Goal: Task Accomplishment & Management: Use online tool/utility

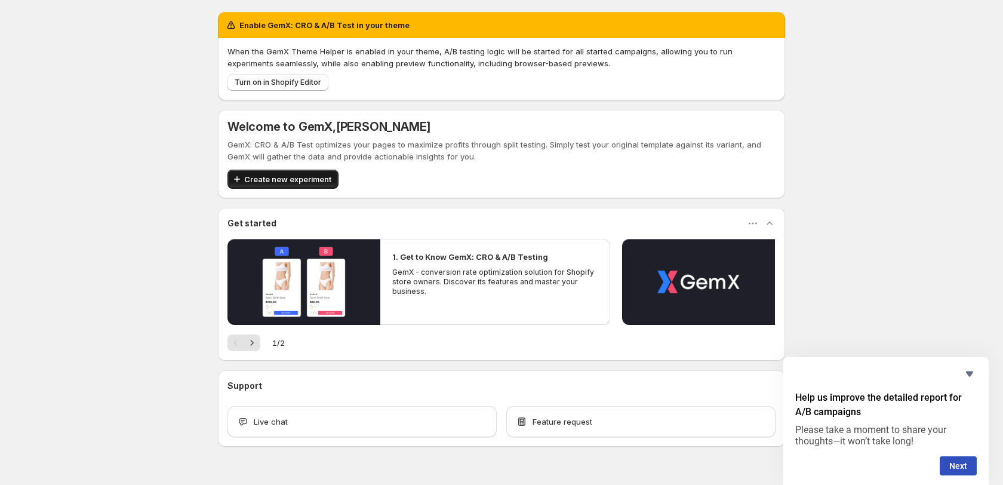
click at [313, 82] on div "Enable GemX: CRO & A/B Test in your theme When the GemX Theme Helper is enabled…" at bounding box center [501, 229] width 567 height 434
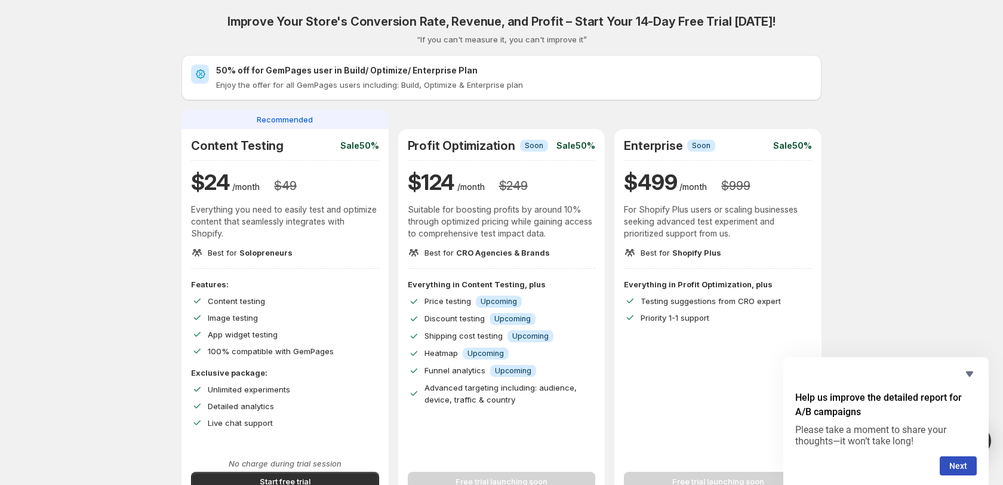
scroll to position [111, 0]
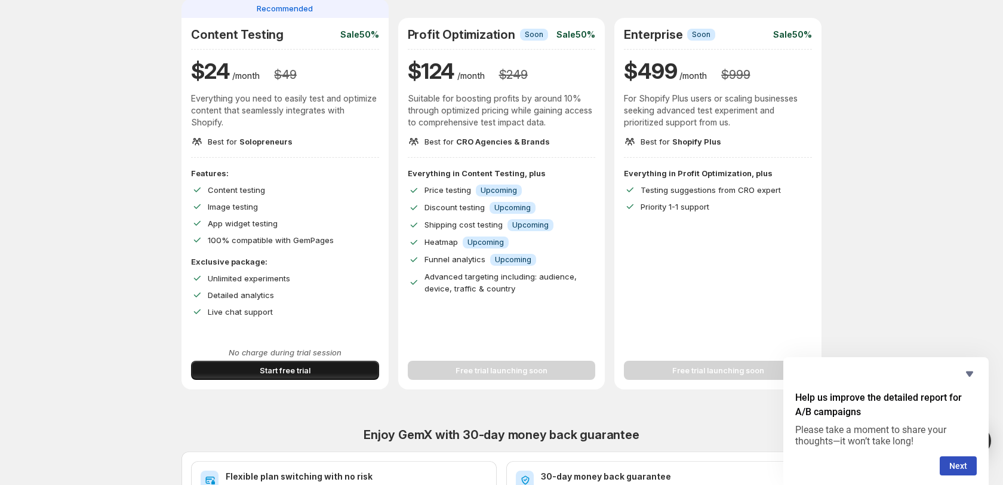
click at [292, 370] on span "Start free trial" at bounding box center [285, 370] width 51 height 12
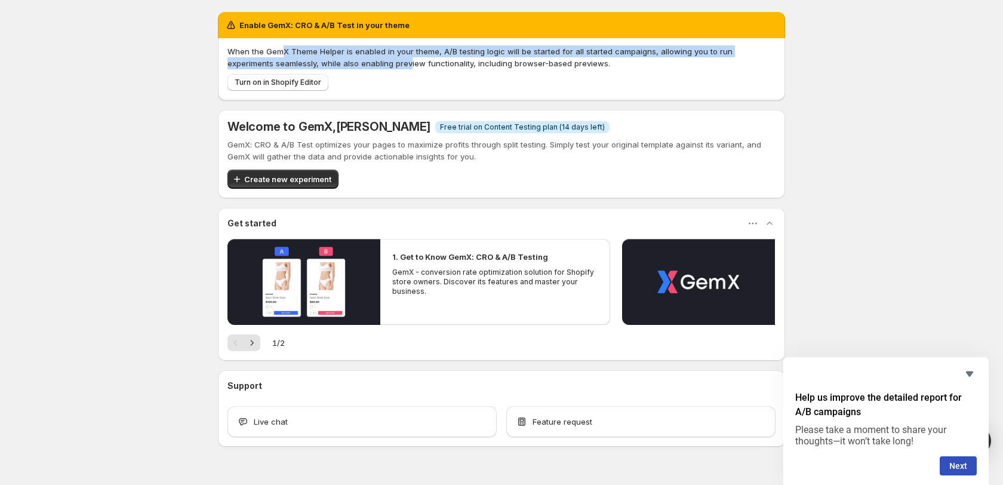
drag, startPoint x: 280, startPoint y: 50, endPoint x: 363, endPoint y: 67, distance: 84.7
click at [363, 67] on p "When the GemX Theme Helper is enabled in your theme, A/B testing logic will be …" at bounding box center [501, 57] width 548 height 24
click at [307, 83] on span "Turn on in Shopify Editor" at bounding box center [278, 83] width 87 height 10
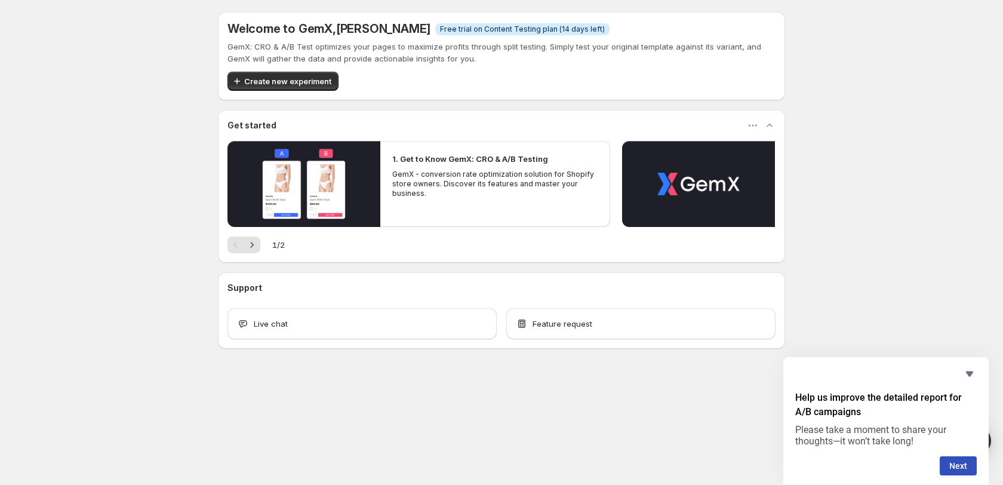
click at [173, 200] on div "Welcome to GemX , Zac Bray Info Free trial on Content Testing plan (14 days lef…" at bounding box center [501, 206] width 1003 height 413
click at [321, 85] on span "Create new experiment" at bounding box center [287, 81] width 87 height 12
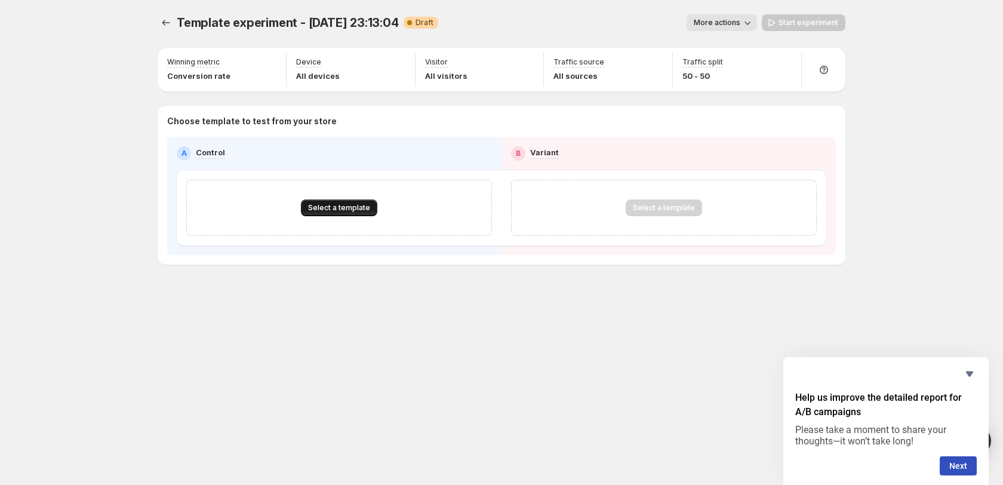
click at [328, 209] on span "Select a template" at bounding box center [339, 208] width 62 height 10
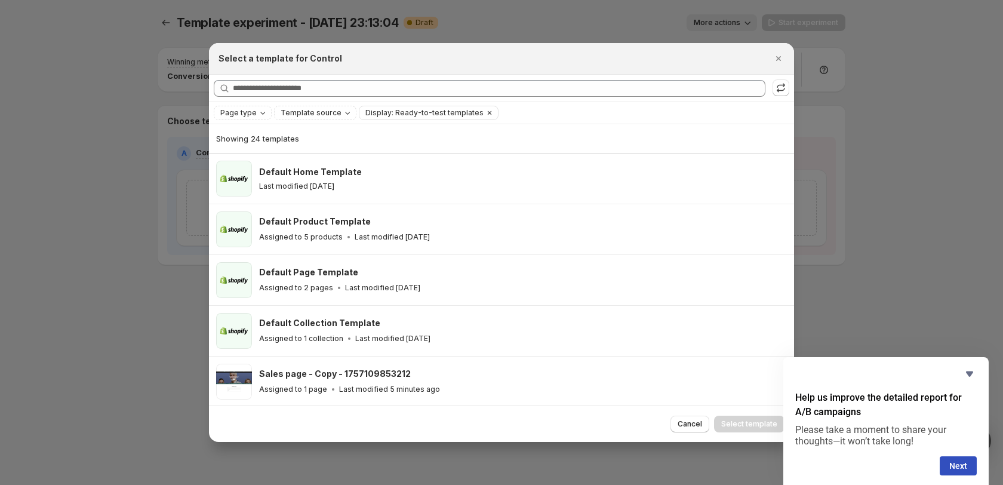
click at [373, 113] on span "Display: Ready-to-test templates" at bounding box center [424, 113] width 118 height 10
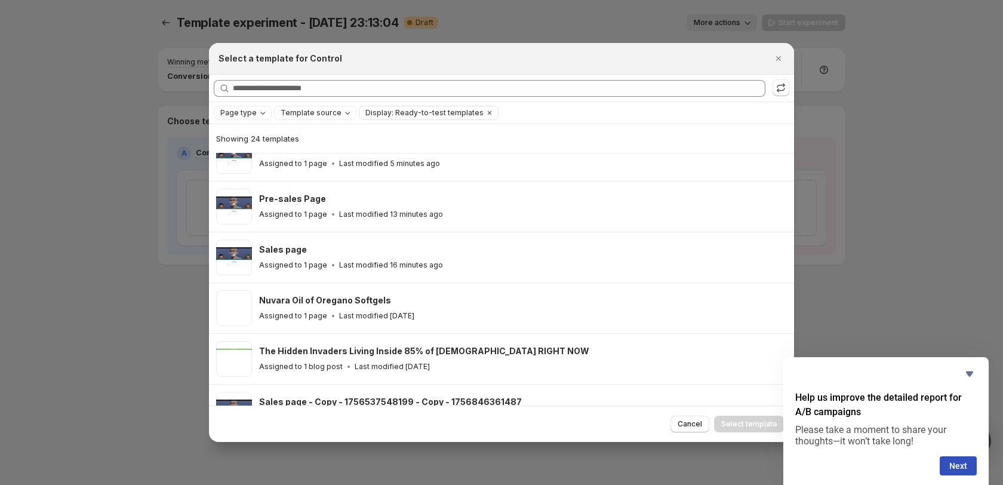
scroll to position [214, 0]
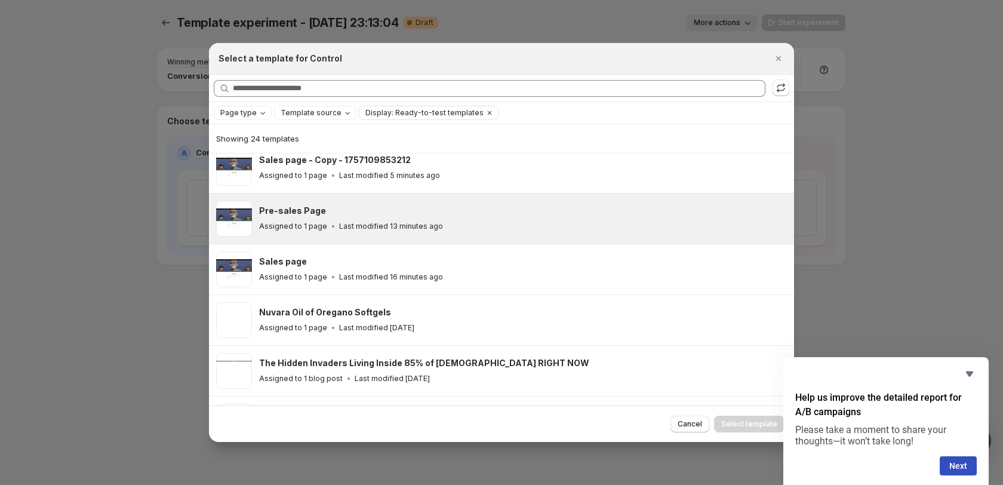
click at [421, 224] on p "Last modified 13 minutes ago" at bounding box center [391, 226] width 104 height 10
click at [764, 426] on span "Select template" at bounding box center [749, 424] width 56 height 10
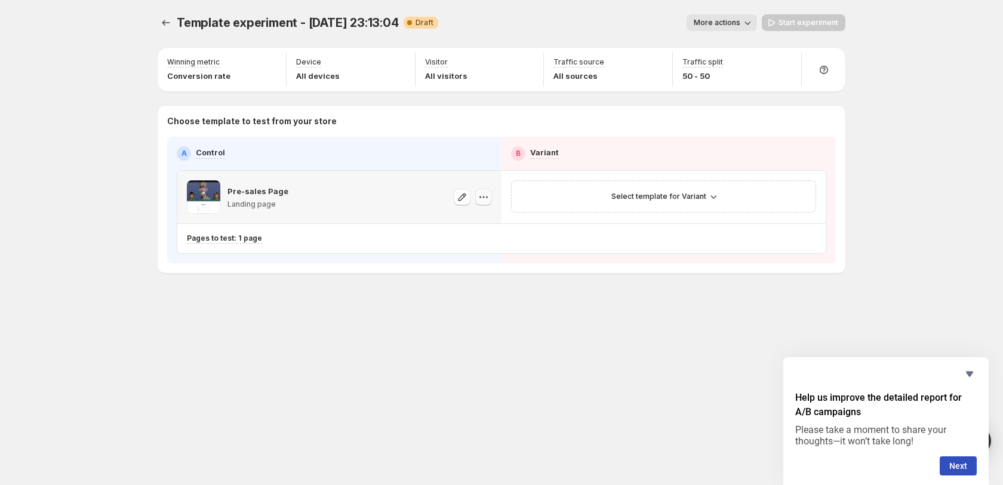
click at [485, 196] on icon "button" at bounding box center [483, 197] width 12 height 12
click at [677, 198] on span "Select template for Variant" at bounding box center [658, 197] width 95 height 10
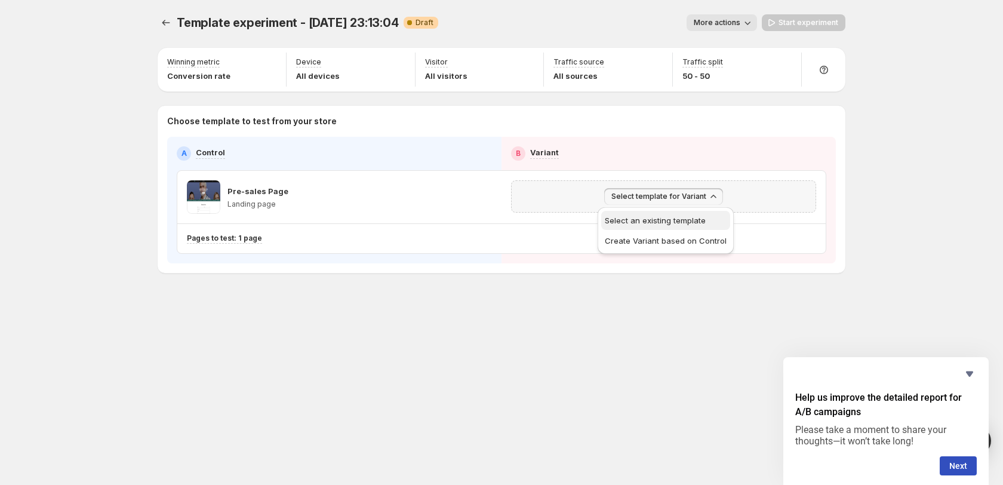
click at [665, 221] on span "Select an existing template" at bounding box center [654, 220] width 101 height 10
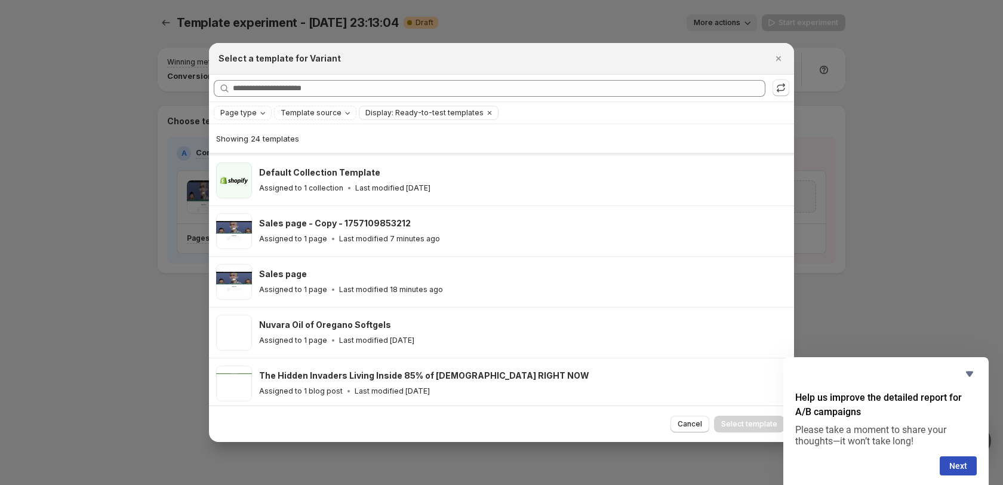
scroll to position [161, 0]
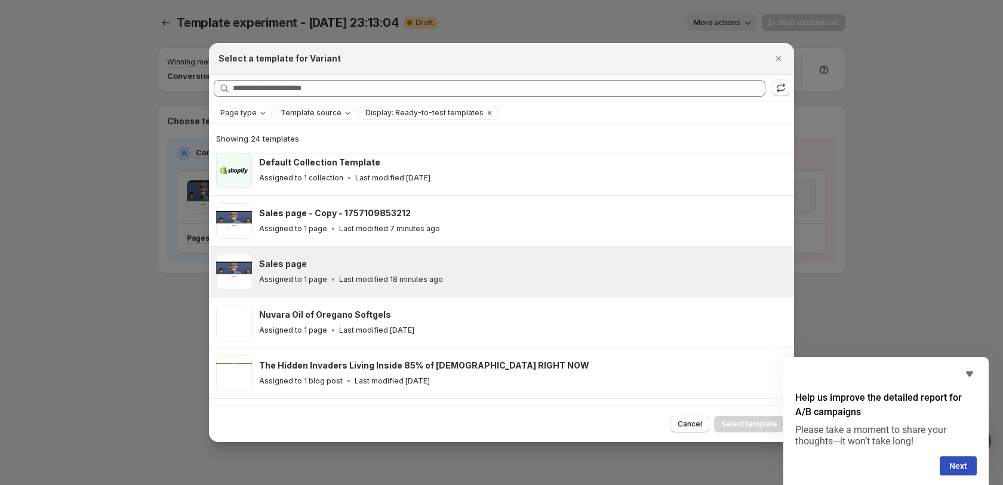
click at [454, 267] on div "Sales page" at bounding box center [521, 264] width 524 height 12
click at [748, 428] on button "Select template" at bounding box center [749, 423] width 70 height 17
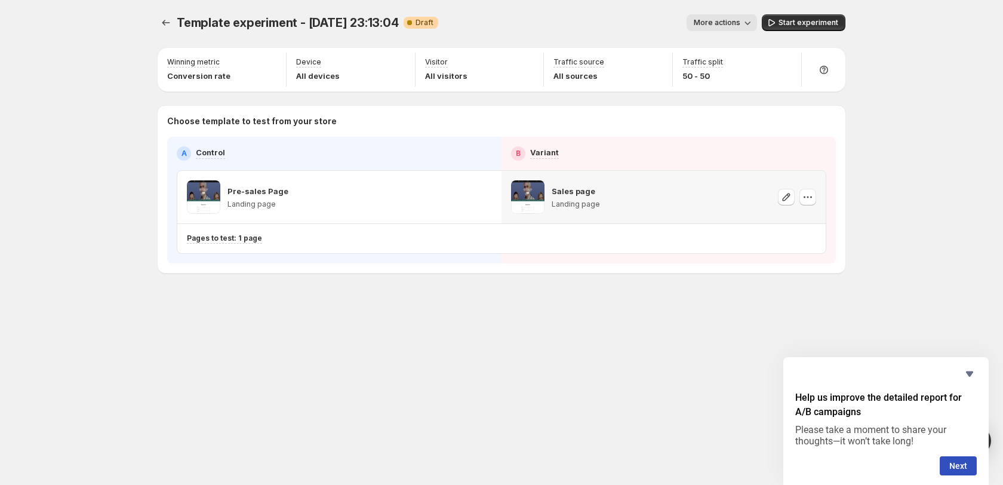
click at [705, 24] on span "More actions" at bounding box center [716, 23] width 47 height 10
click at [708, 23] on span "More actions" at bounding box center [716, 23] width 47 height 10
click at [713, 67] on span "Rename" at bounding box center [728, 68] width 30 height 10
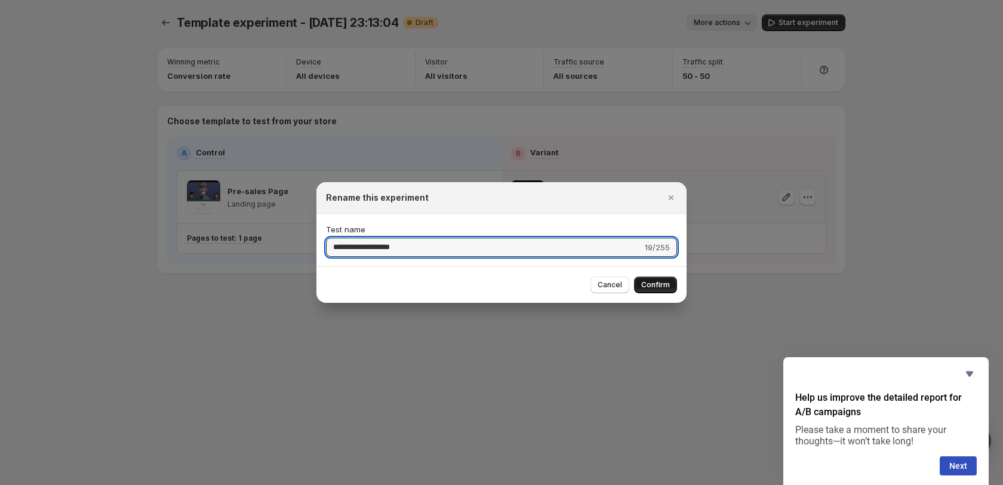
type input "**********"
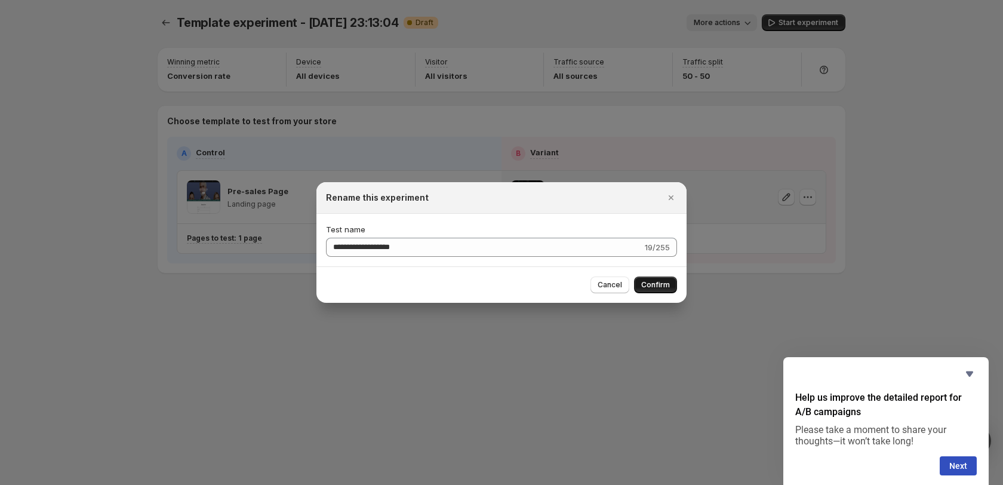
click at [654, 286] on span "Confirm" at bounding box center [655, 285] width 29 height 10
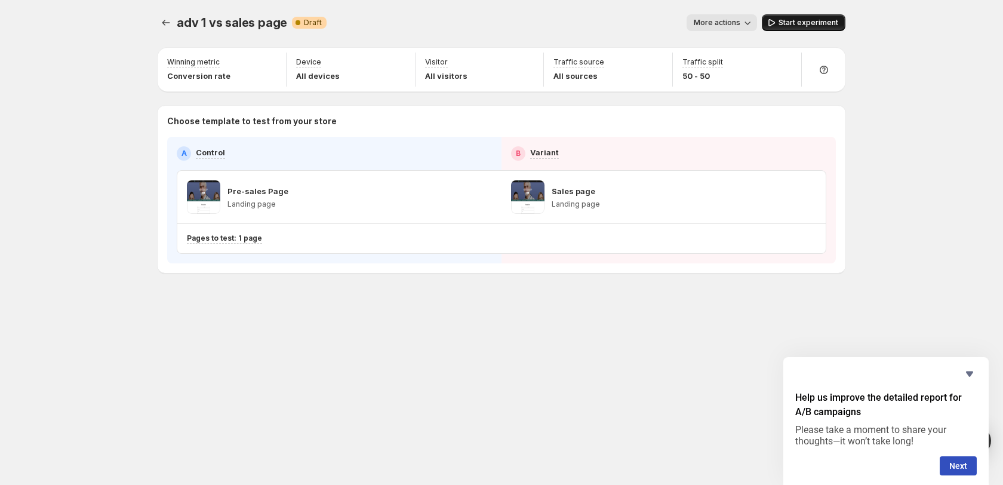
click at [820, 22] on span "Start experiment" at bounding box center [808, 23] width 60 height 10
click at [738, 24] on button "More actions" at bounding box center [716, 22] width 70 height 17
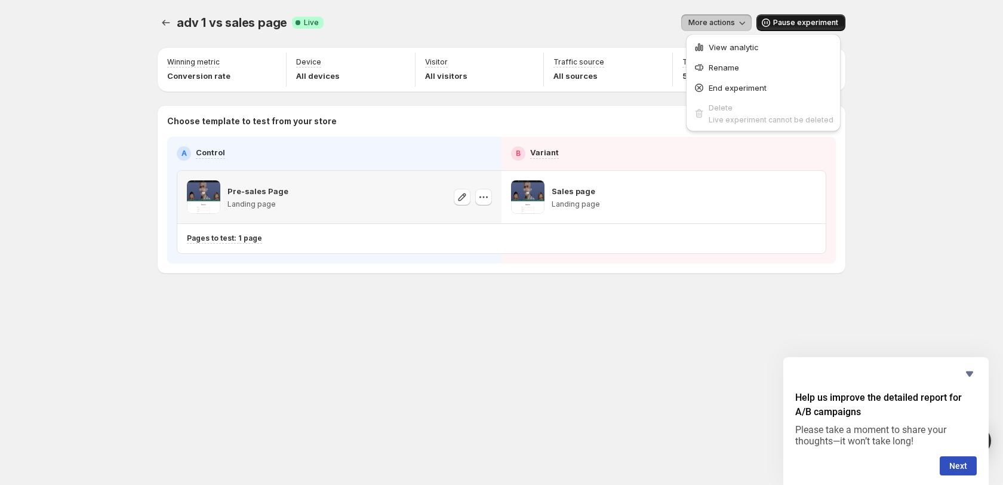
click at [466, 292] on div "adv 1 vs sales page. This page is ready adv 1 vs sales page Success Complete Li…" at bounding box center [501, 168] width 716 height 337
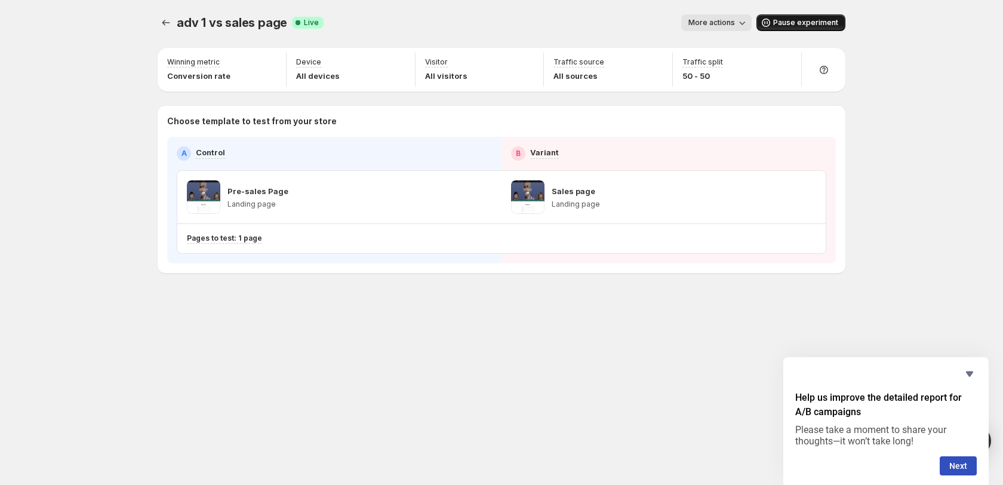
click at [729, 29] on button "More actions" at bounding box center [716, 22] width 70 height 17
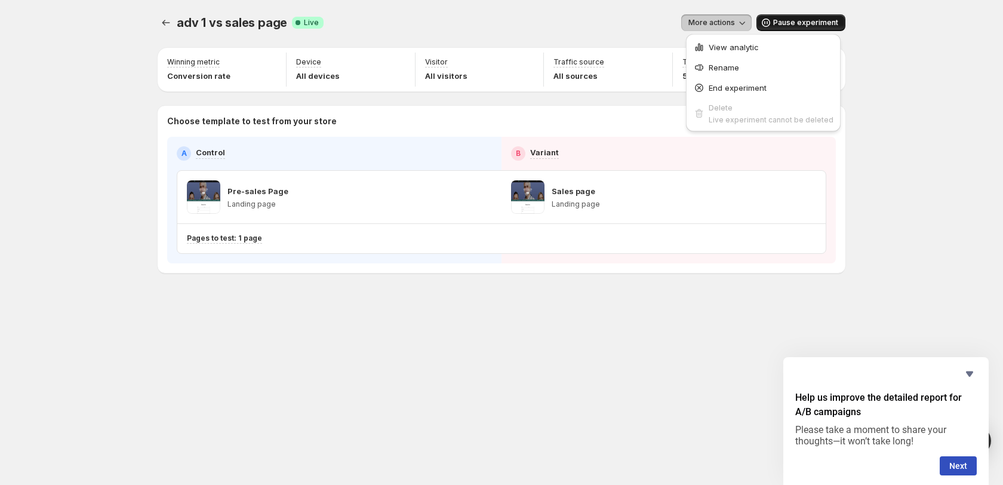
click at [731, 26] on span "More actions" at bounding box center [711, 23] width 47 height 10
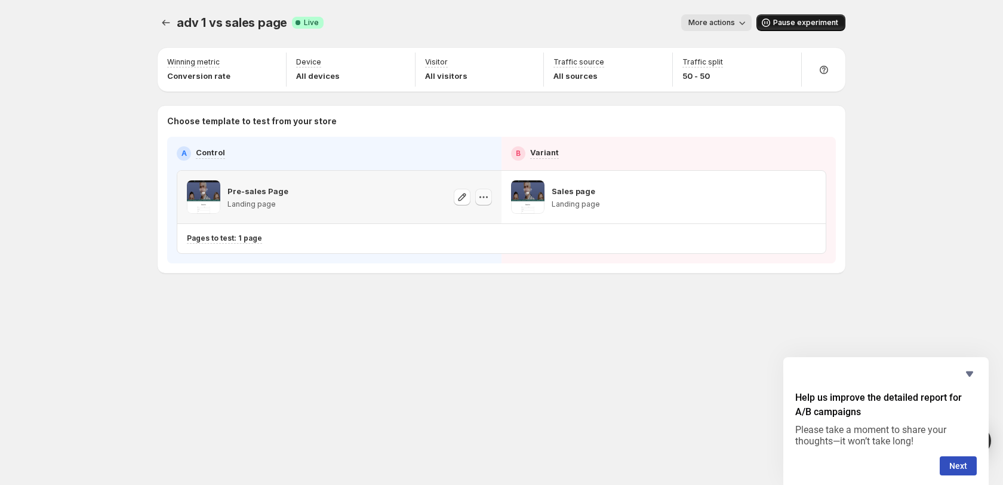
click at [480, 189] on button "button" at bounding box center [483, 197] width 17 height 17
click at [458, 198] on icon "button" at bounding box center [462, 197] width 12 height 12
click at [717, 26] on span "More actions" at bounding box center [711, 23] width 47 height 10
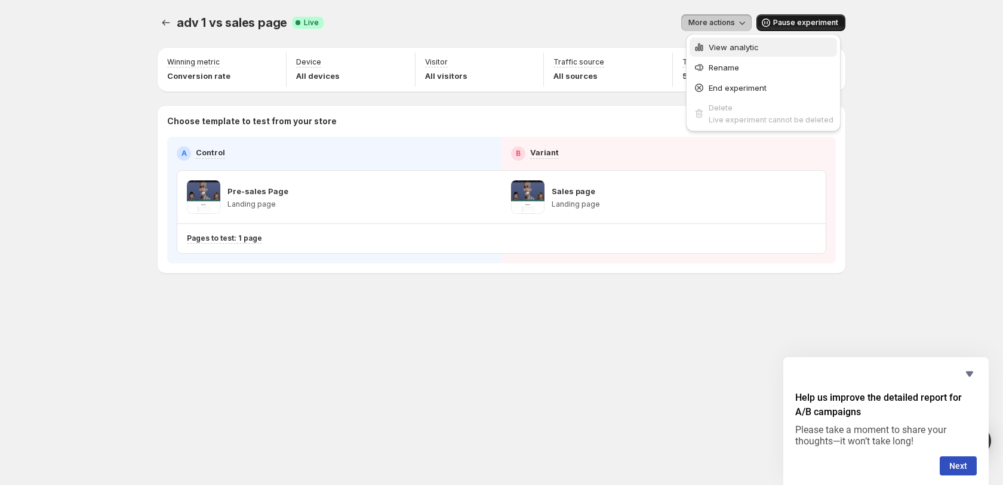
click at [723, 49] on span "View analytic" at bounding box center [733, 47] width 50 height 10
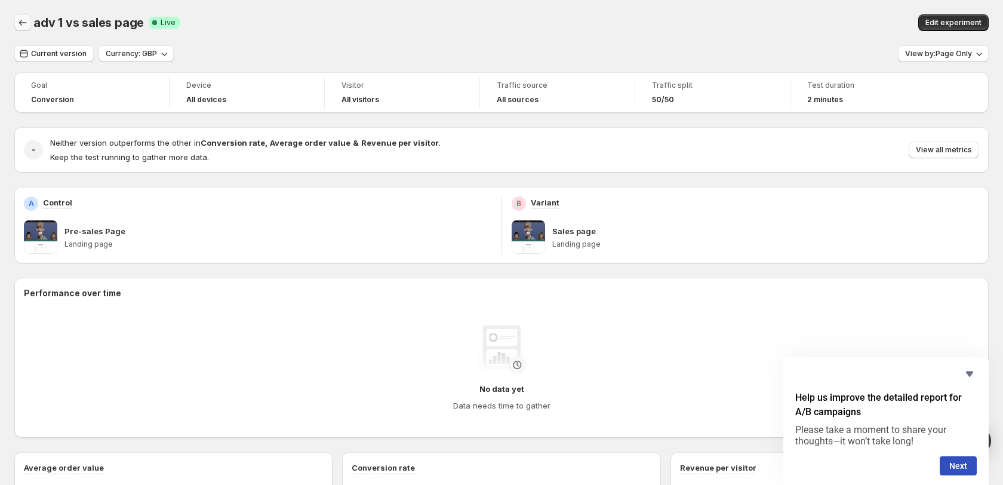
click at [17, 22] on icon "Back" at bounding box center [23, 23] width 12 height 12
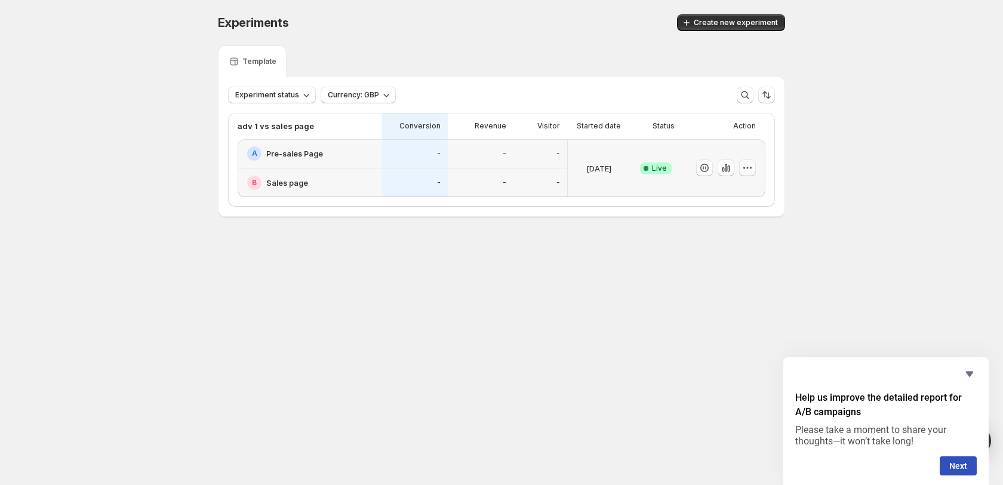
click at [739, 168] on button "button" at bounding box center [747, 167] width 17 height 17
click at [732, 192] on span "Edit" at bounding box center [758, 192] width 125 height 12
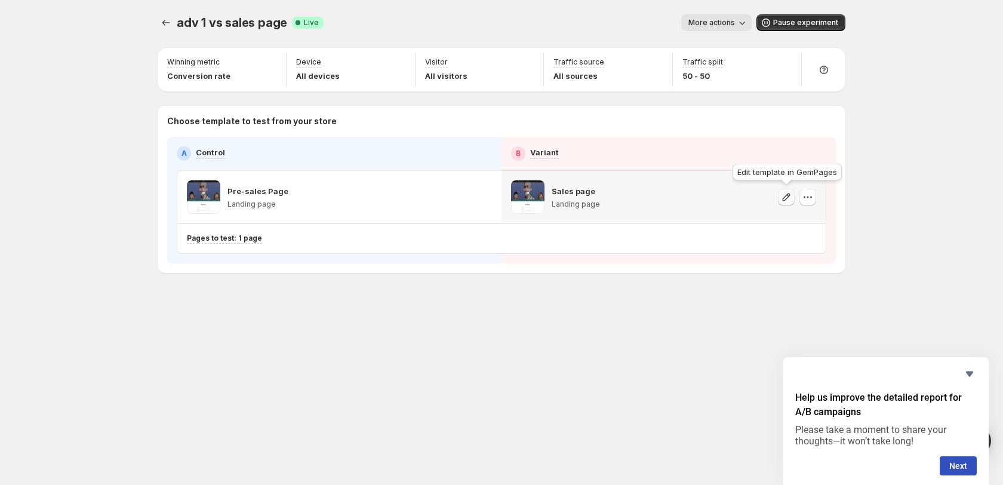
click at [791, 192] on icon "button" at bounding box center [786, 197] width 12 height 12
click at [809, 191] on icon "button" at bounding box center [807, 197] width 12 height 12
click at [786, 264] on span "583143790420689647" at bounding box center [796, 262] width 90 height 9
click at [664, 304] on div "adv 1 vs sales page. This page is ready adv 1 vs sales page Success Complete Li…" at bounding box center [501, 168] width 716 height 337
click at [724, 23] on span "More actions" at bounding box center [711, 23] width 47 height 10
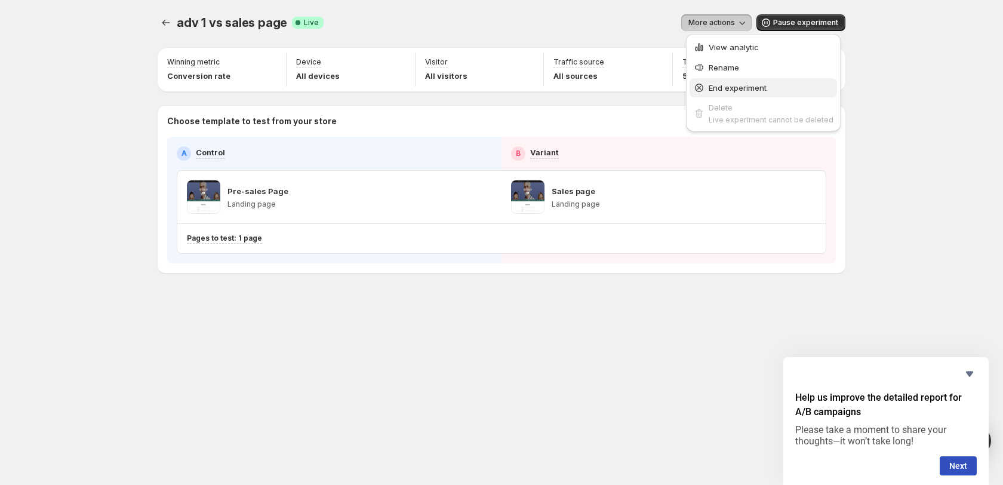
click at [737, 88] on span "End experiment" at bounding box center [737, 88] width 58 height 10
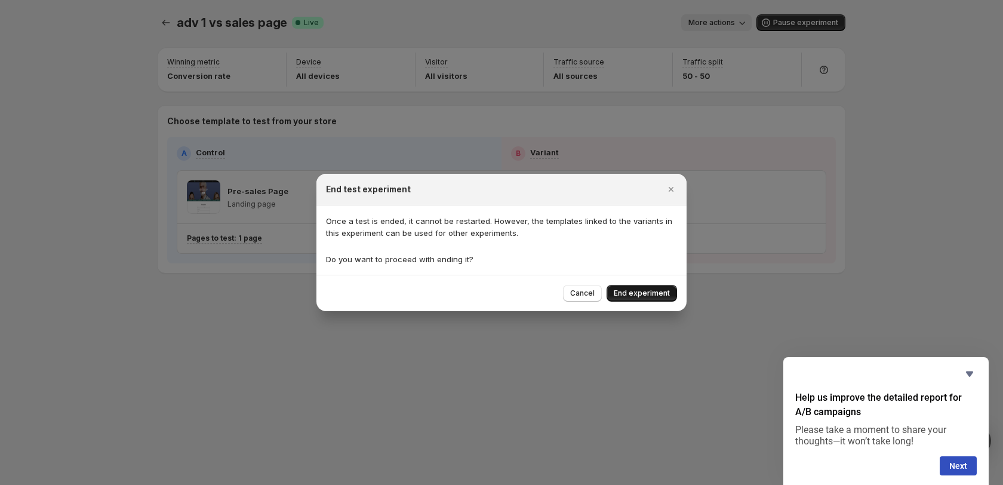
click at [633, 295] on span "End experiment" at bounding box center [641, 293] width 56 height 10
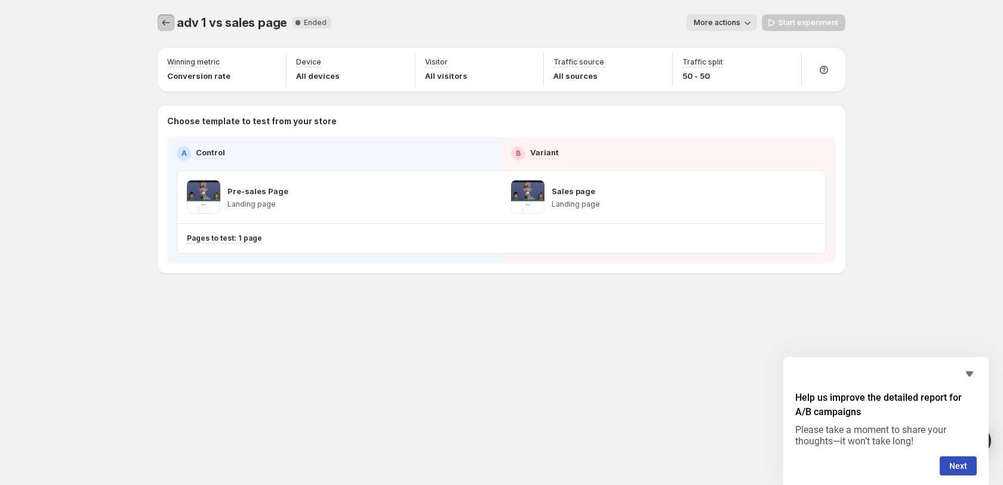
click at [162, 23] on icon "Experiments" at bounding box center [166, 23] width 8 height 6
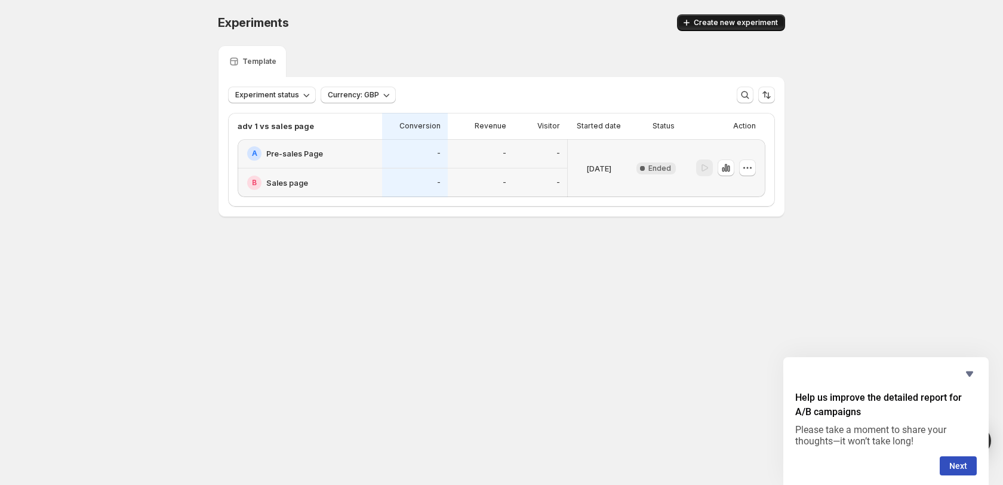
click at [726, 17] on button "Create new experiment" at bounding box center [731, 22] width 108 height 17
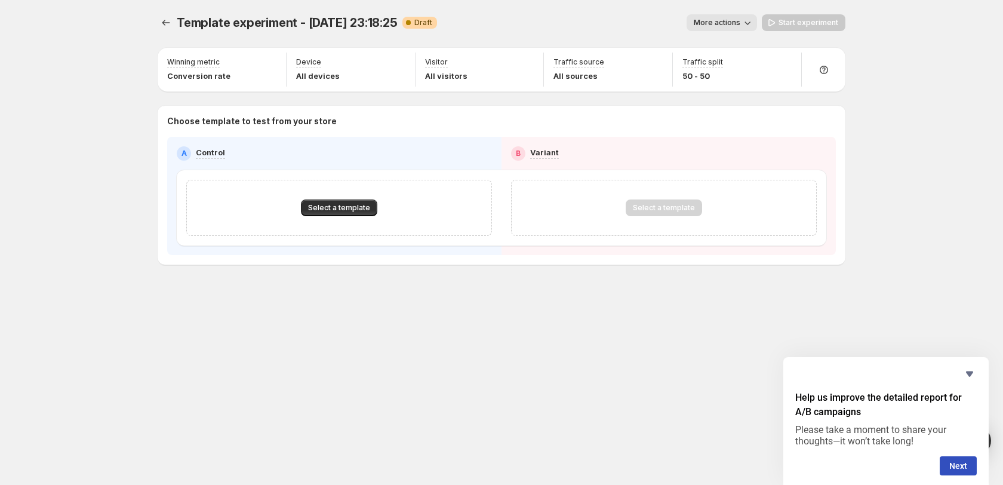
click at [707, 18] on span "More actions" at bounding box center [716, 23] width 47 height 10
click at [724, 66] on span "Rename" at bounding box center [728, 68] width 30 height 10
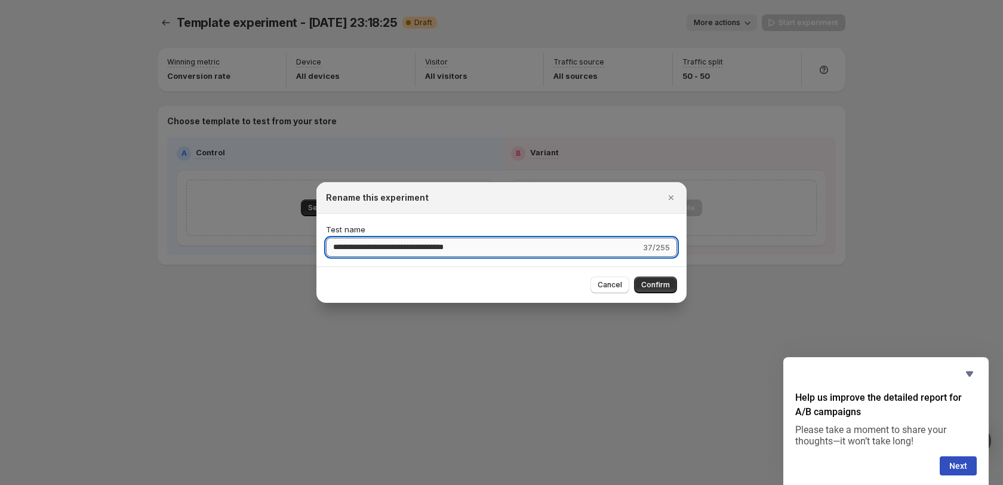
type input "*"
click at [358, 250] on input "**********" at bounding box center [484, 247] width 316 height 19
type input "**********"
click at [658, 285] on span "Confirm" at bounding box center [655, 285] width 29 height 10
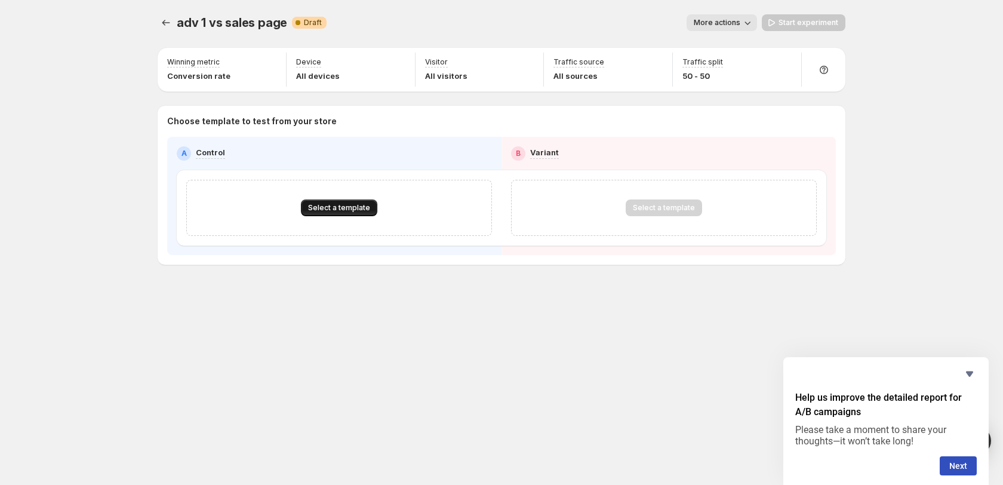
click at [353, 204] on span "Select a template" at bounding box center [339, 208] width 62 height 10
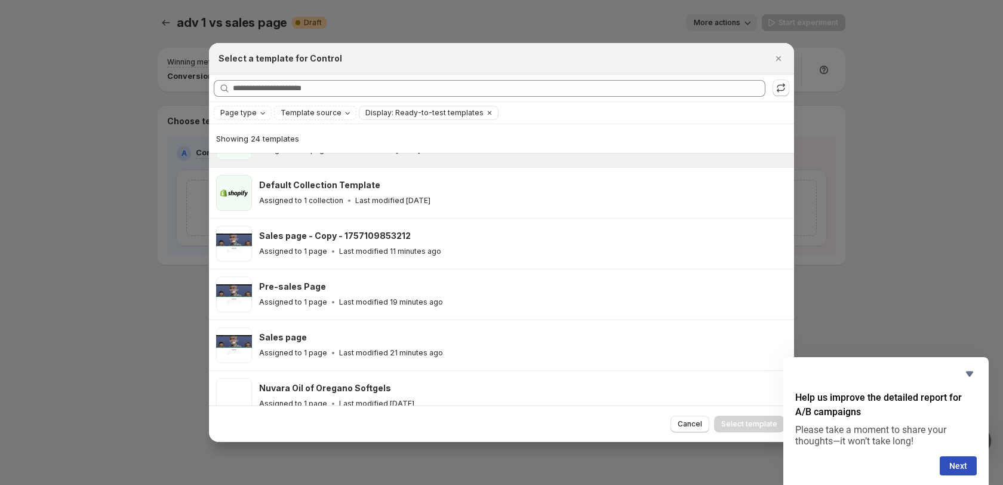
scroll to position [161, 0]
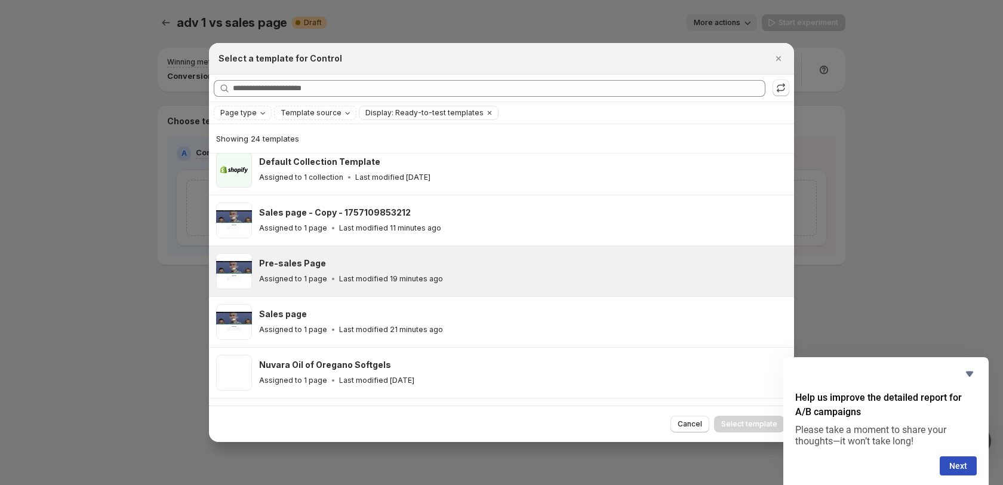
click at [445, 273] on div "Assigned to 1 page Last modified 19 minutes ago" at bounding box center [521, 279] width 524 height 12
click at [750, 424] on span "Select template" at bounding box center [749, 424] width 56 height 10
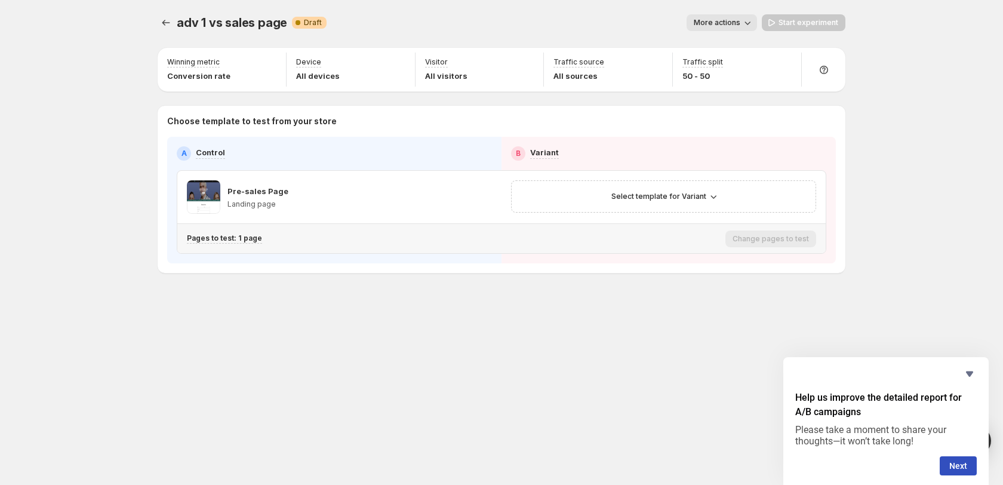
click at [669, 208] on div "Select template for Variant" at bounding box center [663, 196] width 305 height 32
click at [670, 196] on span "Select template for Variant" at bounding box center [658, 197] width 95 height 10
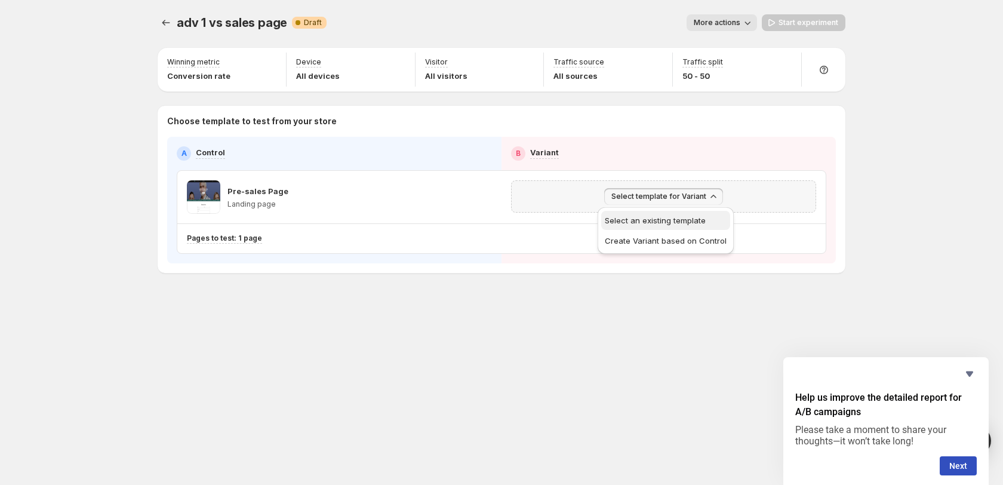
click at [647, 220] on span "Select an existing template" at bounding box center [654, 220] width 101 height 10
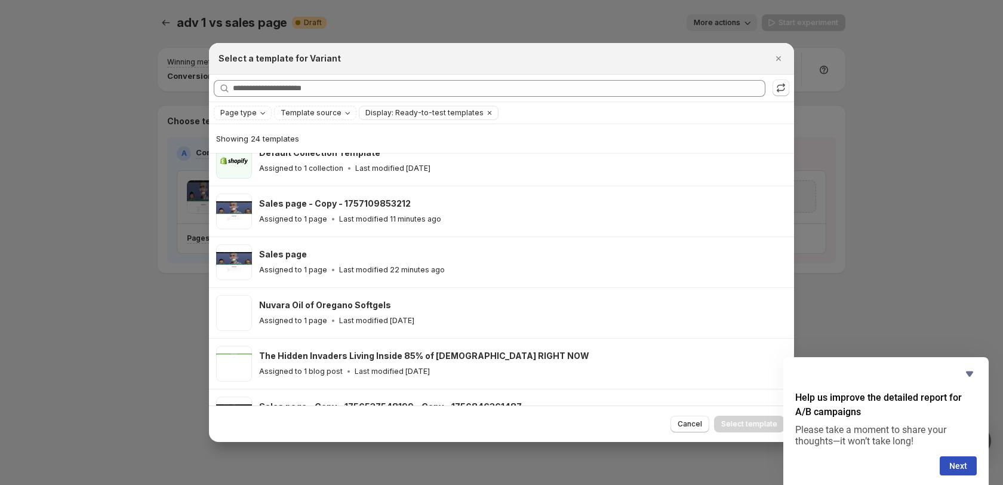
scroll to position [207, 0]
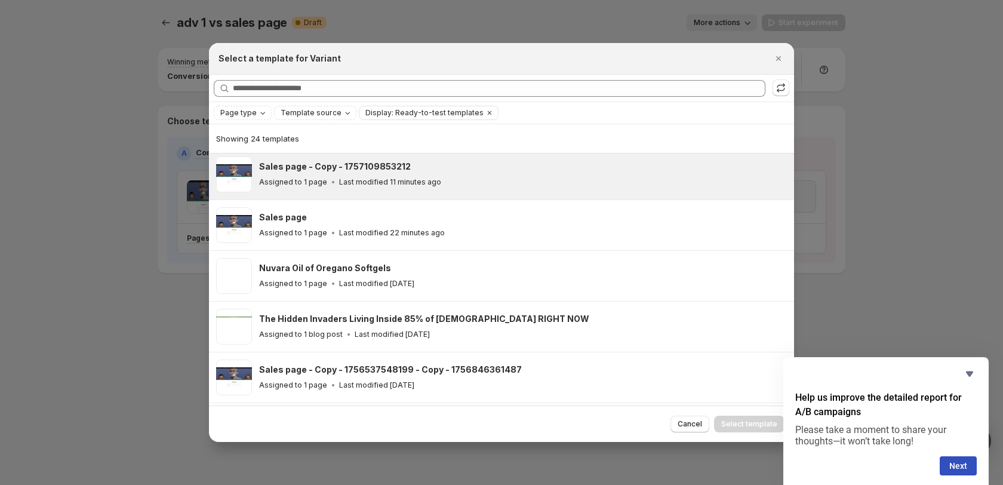
click at [446, 180] on div "Assigned to 1 page Last modified 11 minutes ago" at bounding box center [521, 182] width 524 height 12
click at [733, 422] on span "Select template" at bounding box center [749, 424] width 56 height 10
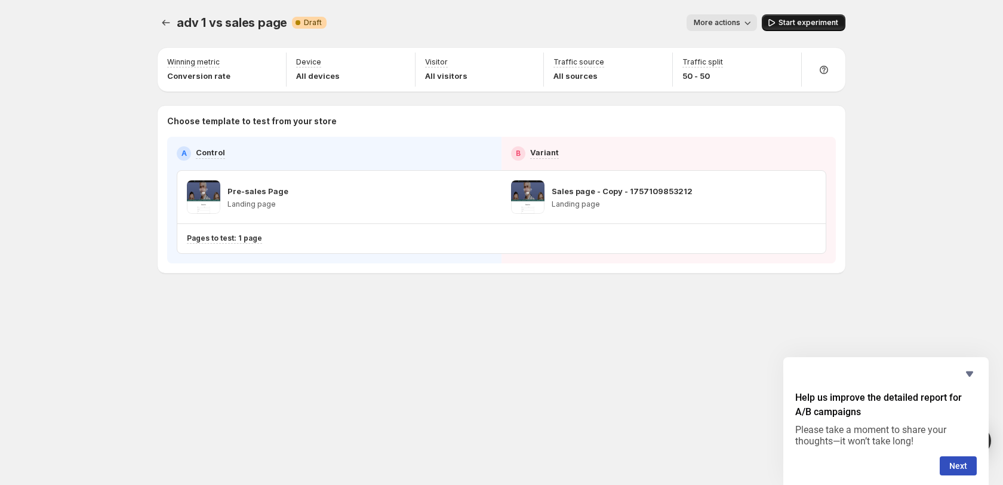
click at [813, 24] on span "Start experiment" at bounding box center [808, 23] width 60 height 10
